Goal: Task Accomplishment & Management: Complete application form

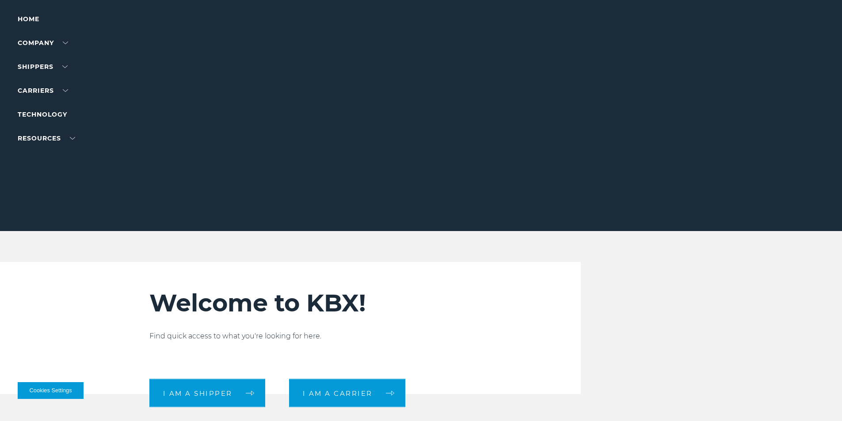
scroll to position [133, 0]
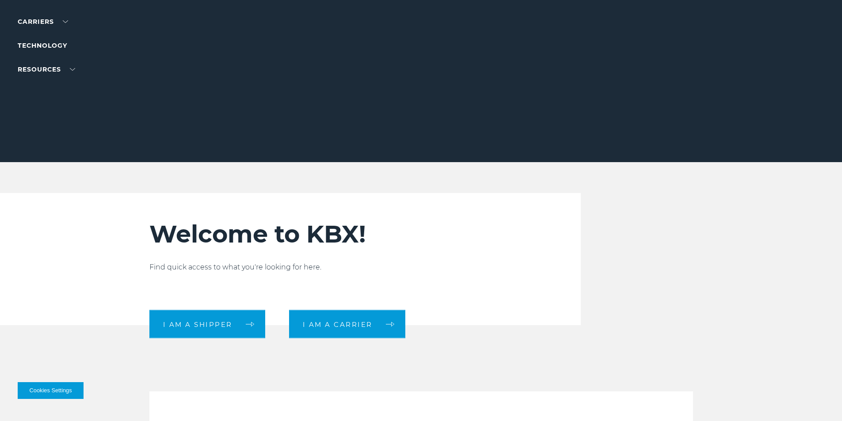
click at [404, 298] on div "Welcome to KBX! Find quick access to what you're looking for here. I am a shipp…" at bounding box center [338, 259] width 379 height 132
click at [357, 323] on span "I am a carrier" at bounding box center [338, 324] width 70 height 7
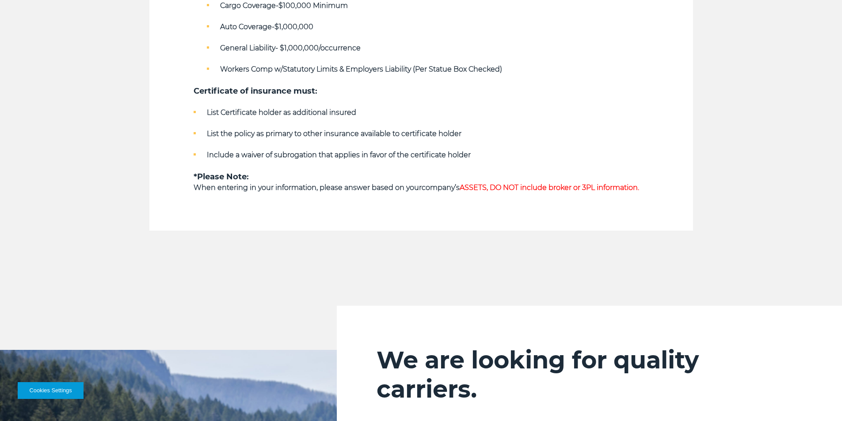
scroll to position [663, 0]
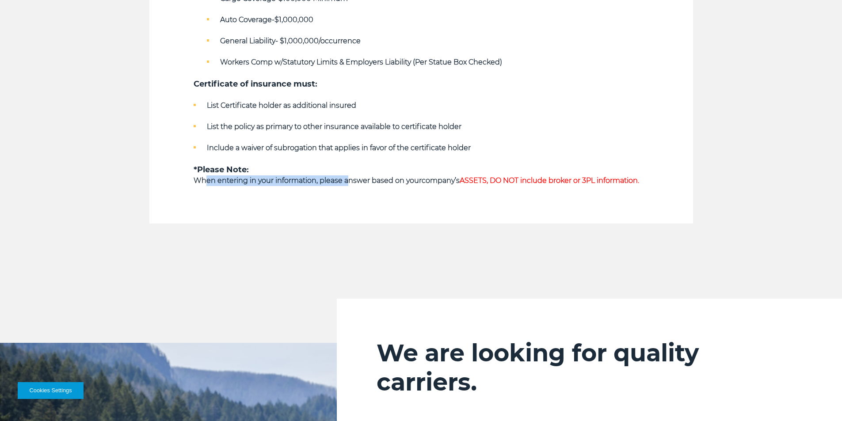
drag, startPoint x: 205, startPoint y: 182, endPoint x: 348, endPoint y: 190, distance: 143.4
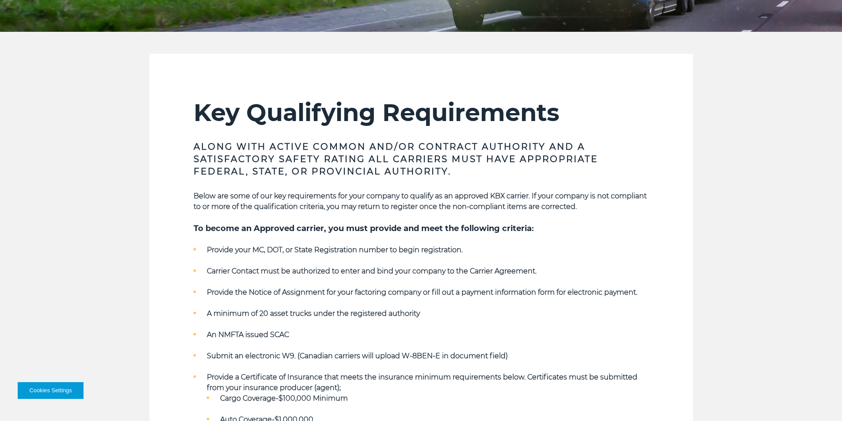
scroll to position [265, 0]
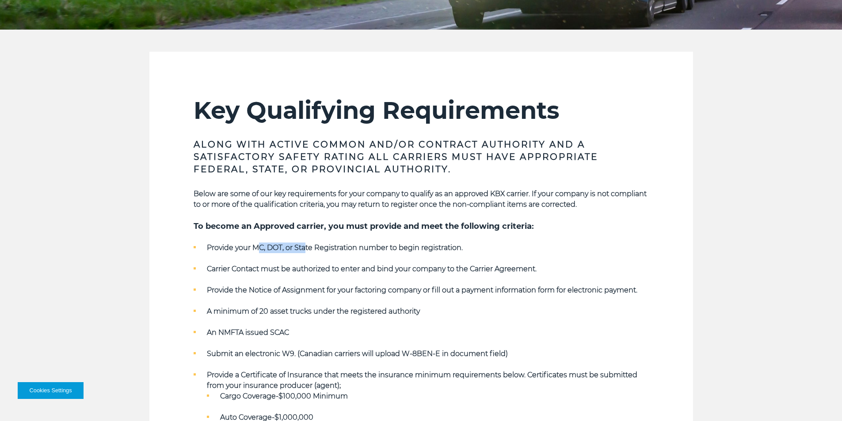
drag, startPoint x: 256, startPoint y: 247, endPoint x: 306, endPoint y: 246, distance: 49.9
click at [306, 246] on strong "Provide your MC, DOT, or State Registration number to begin registration." at bounding box center [335, 247] width 256 height 8
click at [422, 247] on strong "Provide your MC, DOT, or State Registration number to begin registration." at bounding box center [335, 247] width 256 height 8
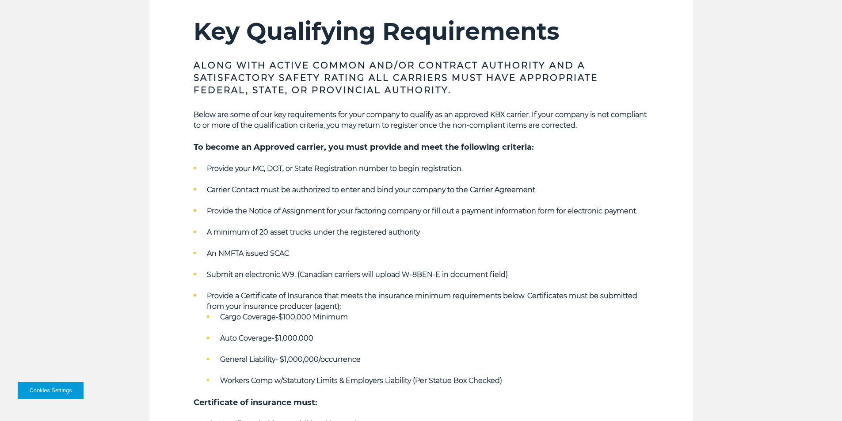
scroll to position [353, 0]
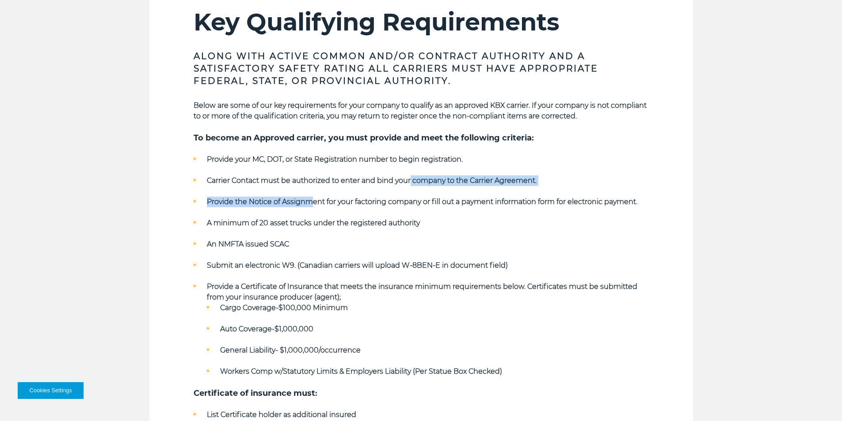
drag, startPoint x: 388, startPoint y: 186, endPoint x: 411, endPoint y: 186, distance: 23.4
click at [410, 185] on ul "Provide your MC, DOT, or State Registration number to begin registration. Carri…" at bounding box center [421, 265] width 455 height 223
click at [464, 238] on ul "Provide your MC, DOT, or State Registration number to begin registration. Carri…" at bounding box center [421, 265] width 455 height 223
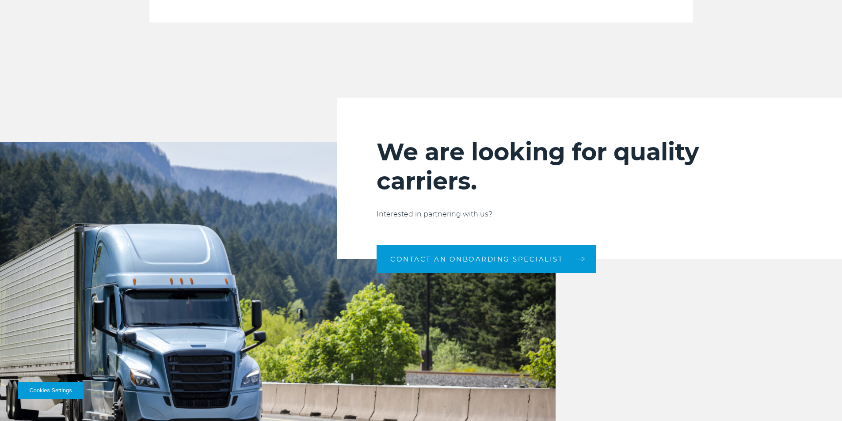
scroll to position [863, 0]
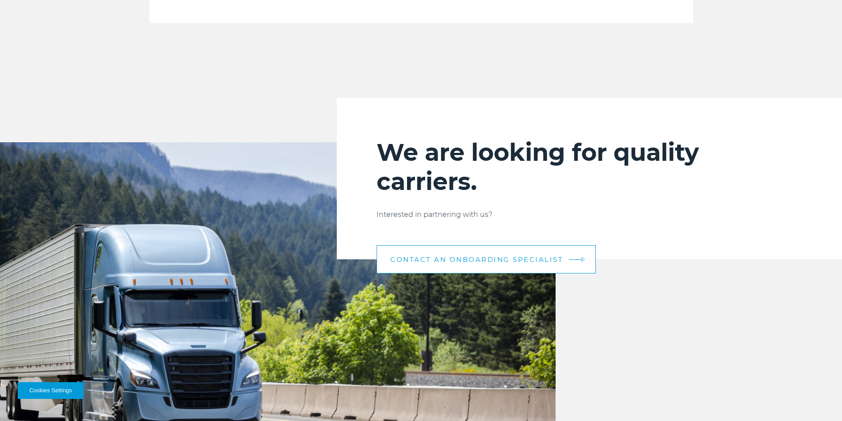
click at [574, 251] on link "CONTACT AN ONBOARDING SPECIALIST" at bounding box center [485, 259] width 219 height 28
click at [570, 259] on em at bounding box center [575, 259] width 13 height 0
click at [432, 258] on span "CONTACT AN ONBOARDING SPECIALIST" at bounding box center [476, 259] width 173 height 7
